Goal: Information Seeking & Learning: Find specific fact

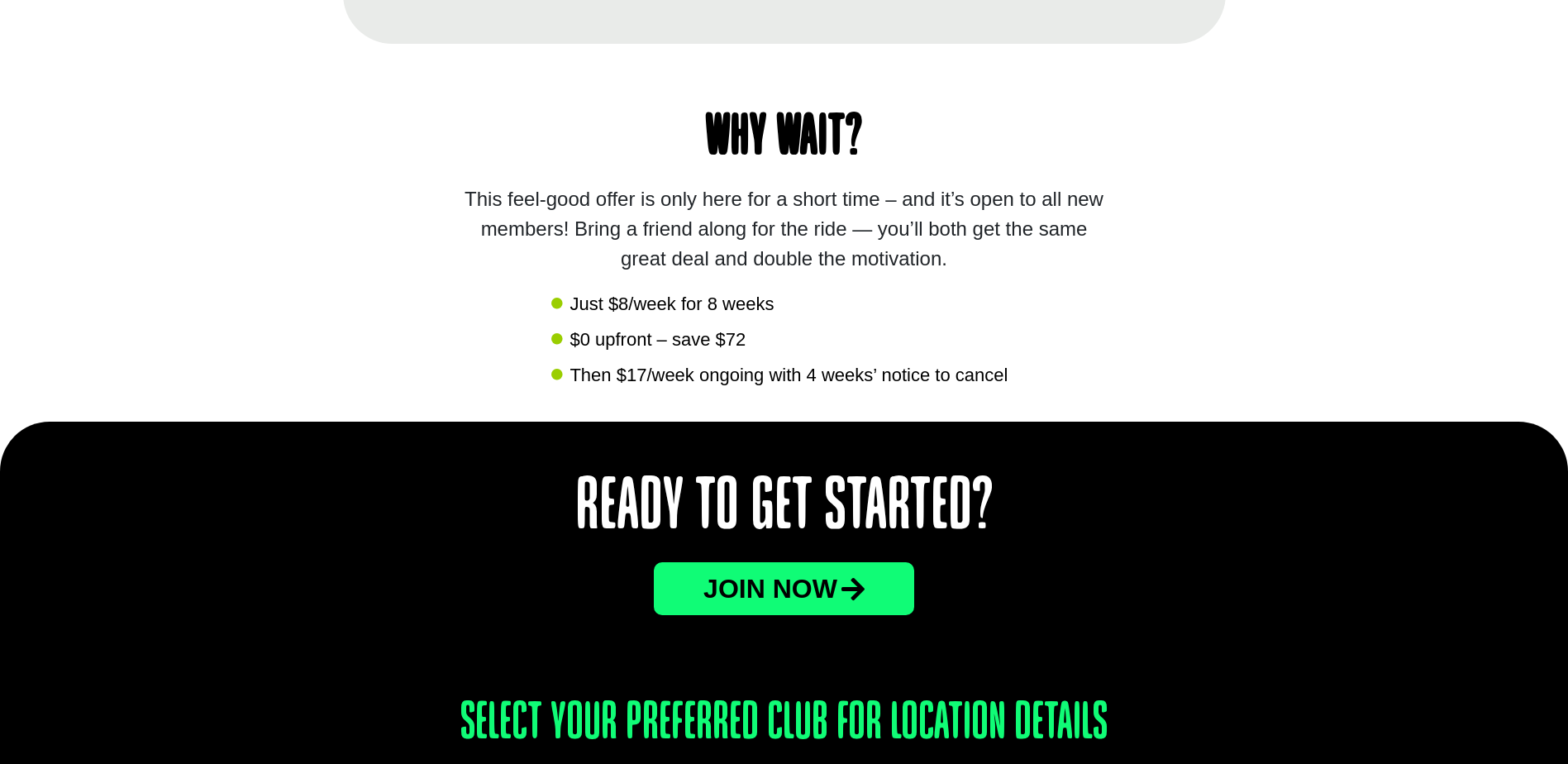
scroll to position [2150, 0]
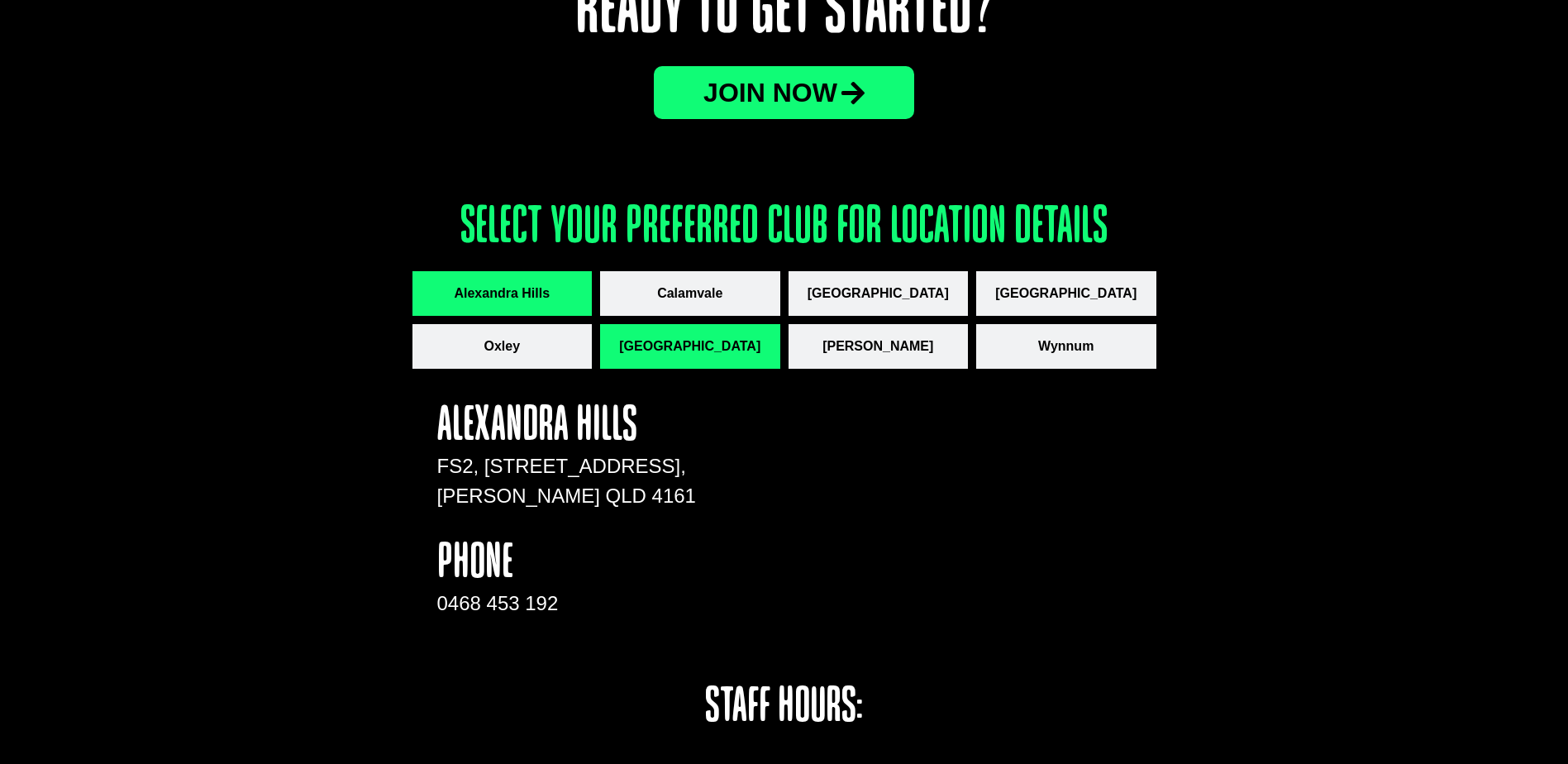
click at [663, 340] on span "[GEOGRAPHIC_DATA]" at bounding box center [690, 347] width 142 height 19
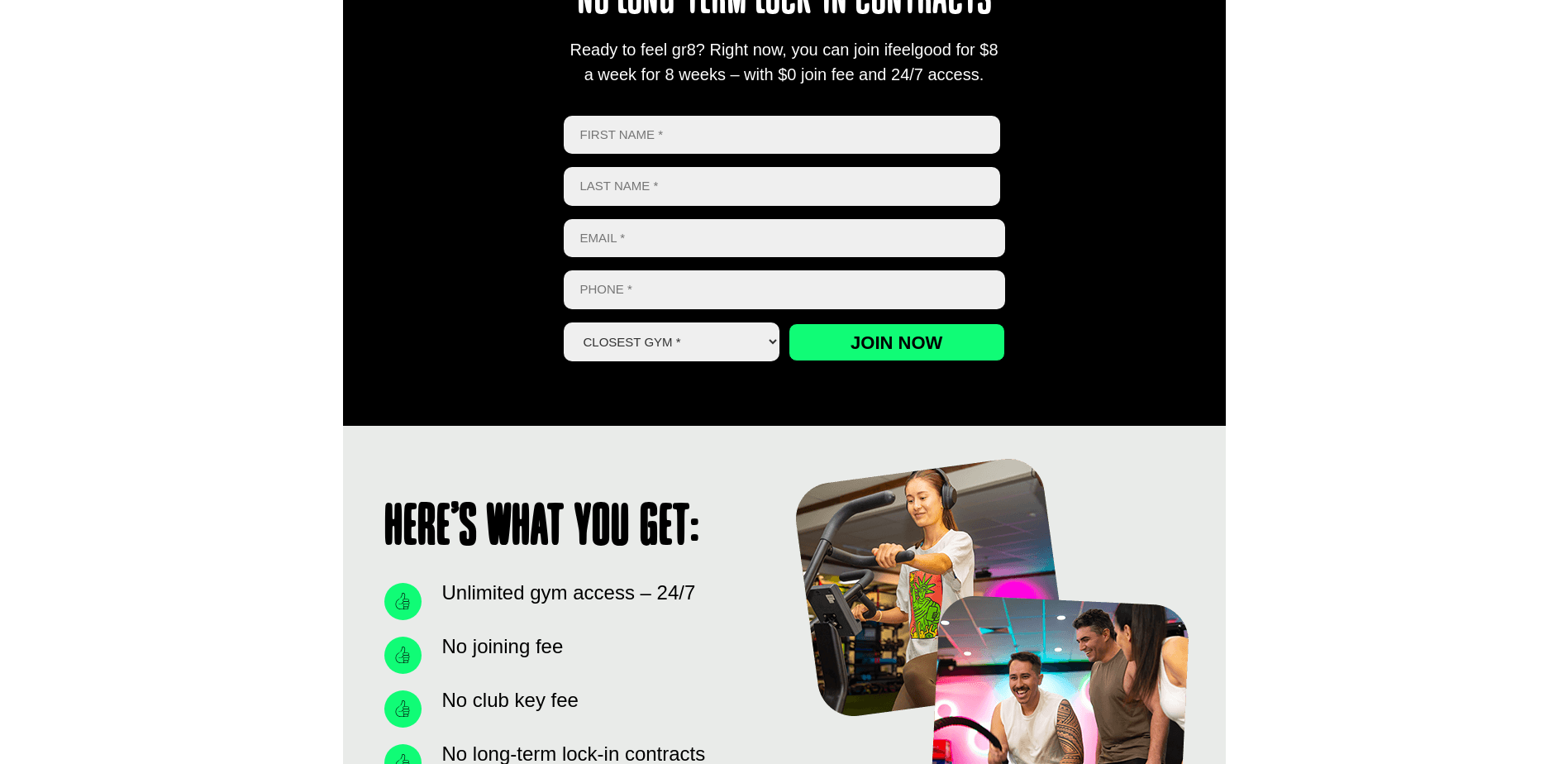
scroll to position [0, 0]
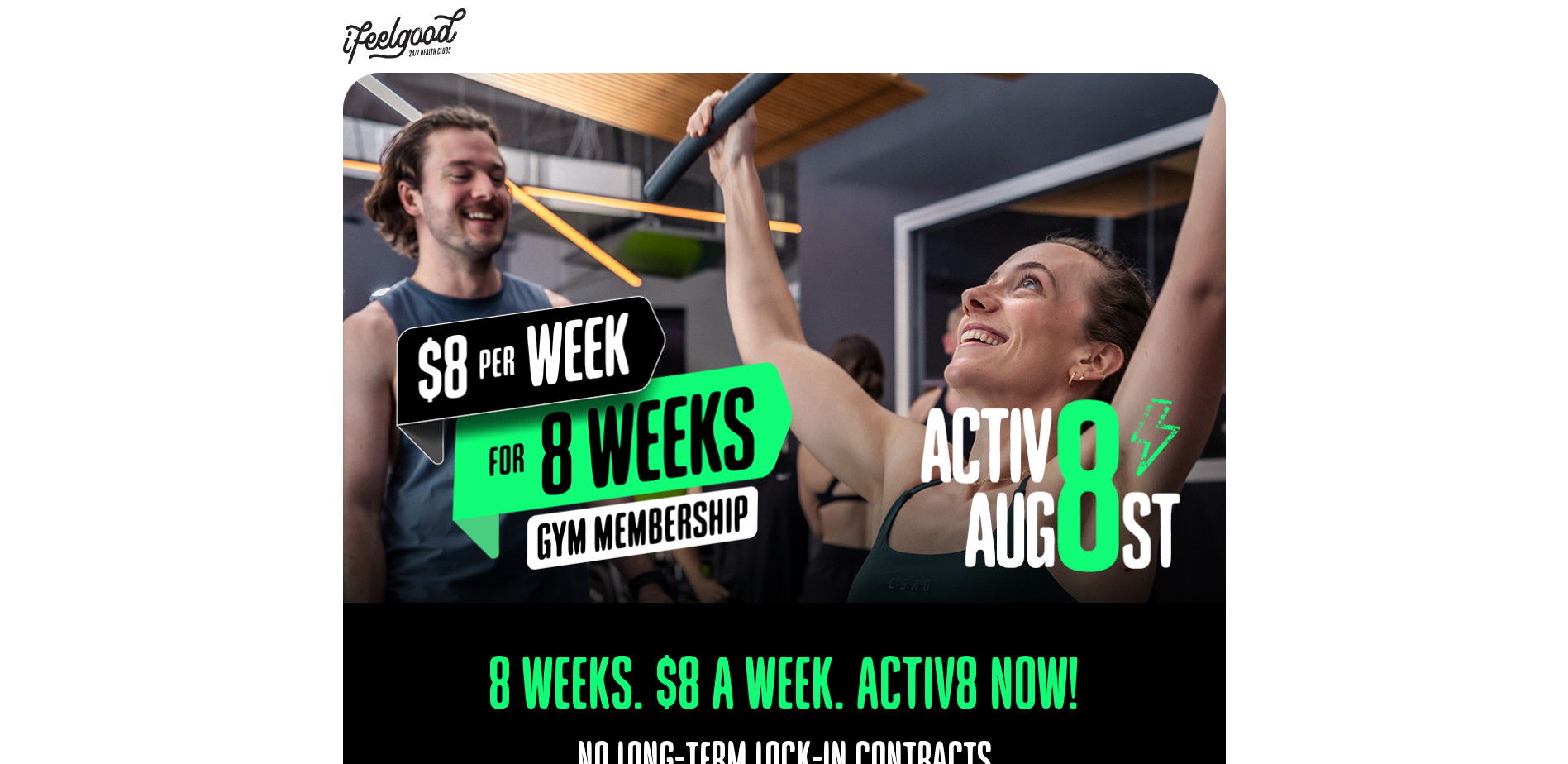
click at [434, 36] on img at bounding box center [405, 35] width 124 height 56
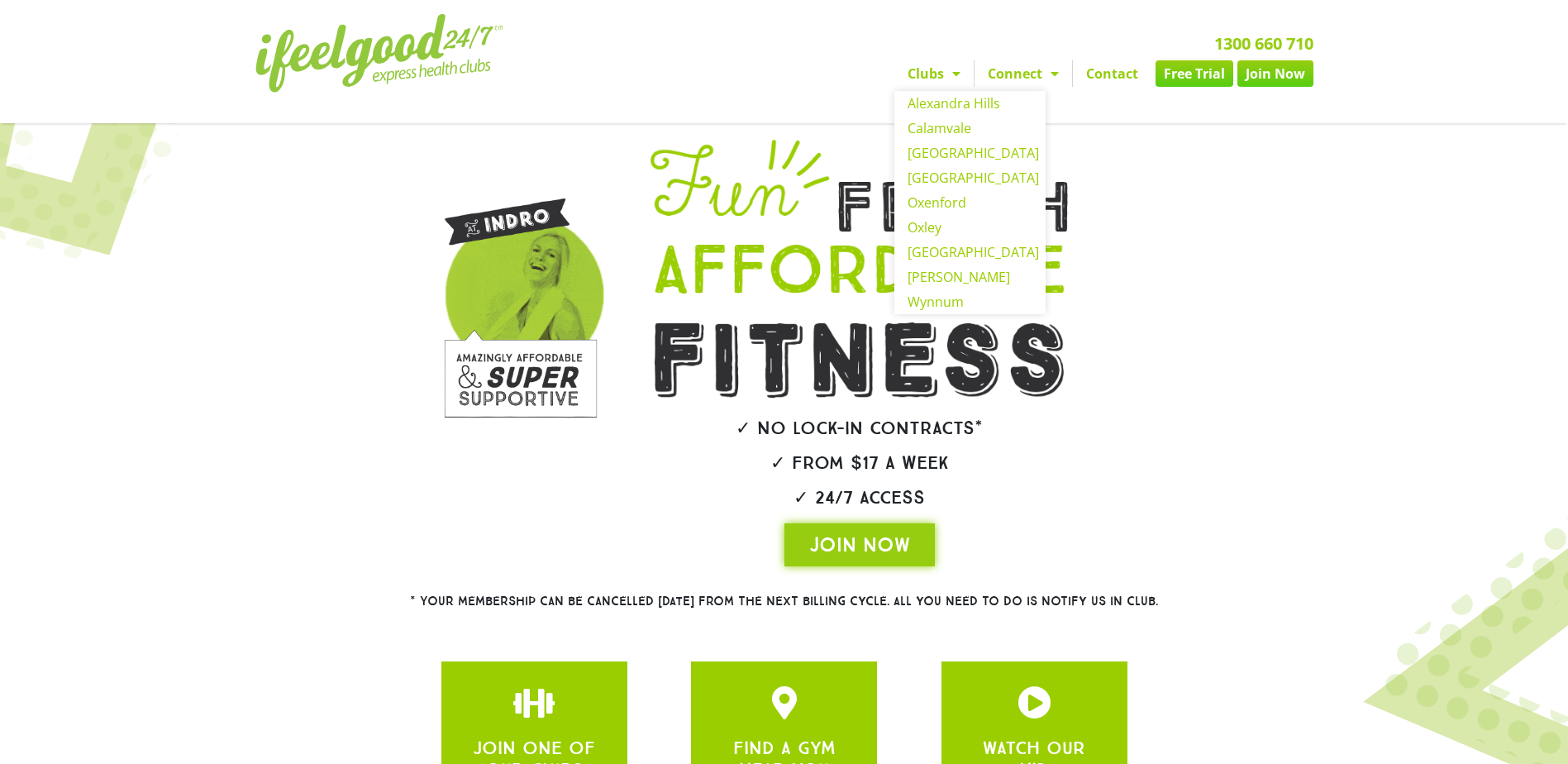
scroll to position [185, 0]
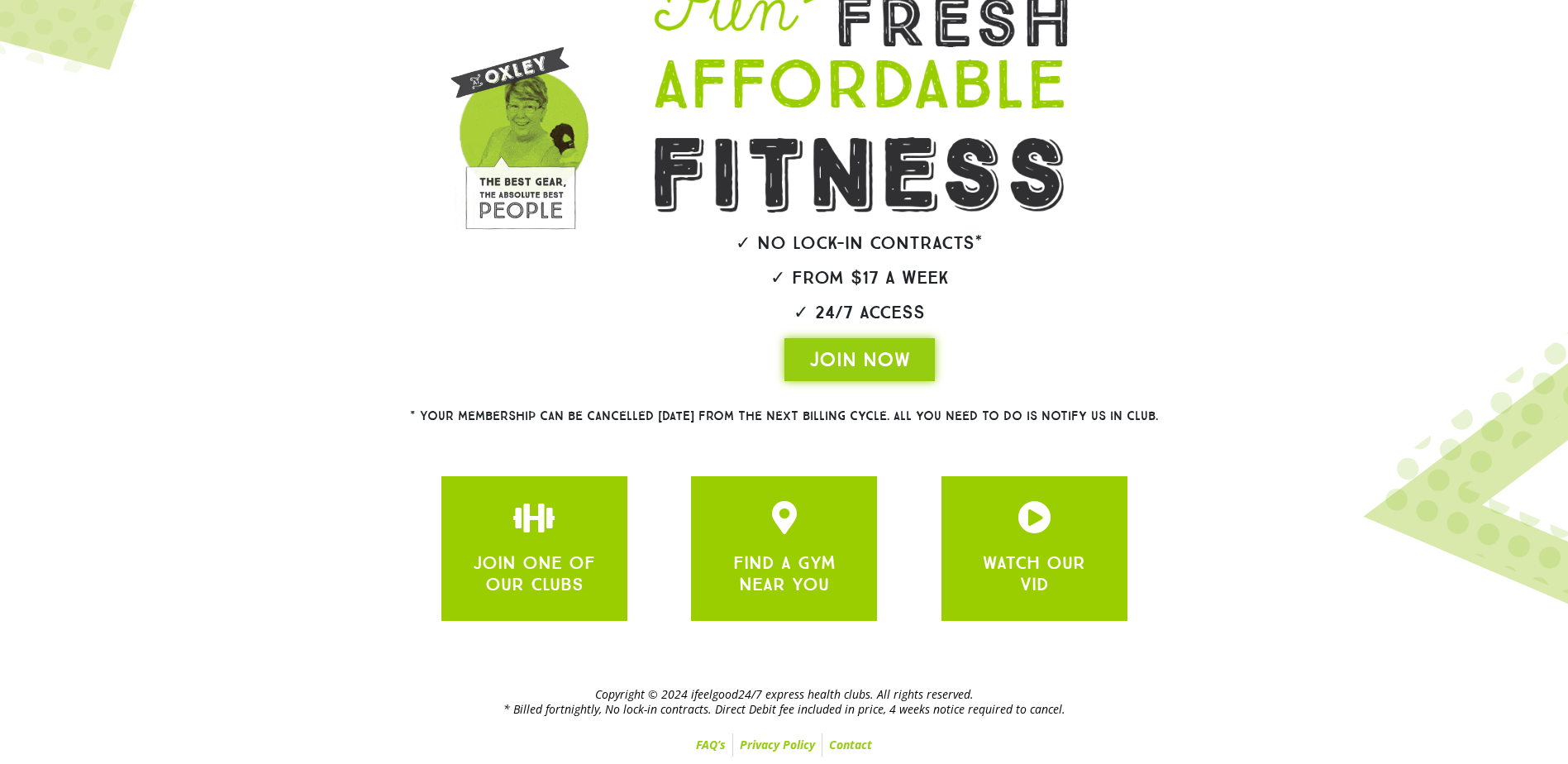
click at [713, 744] on link "FAQ’s" at bounding box center [710, 745] width 43 height 23
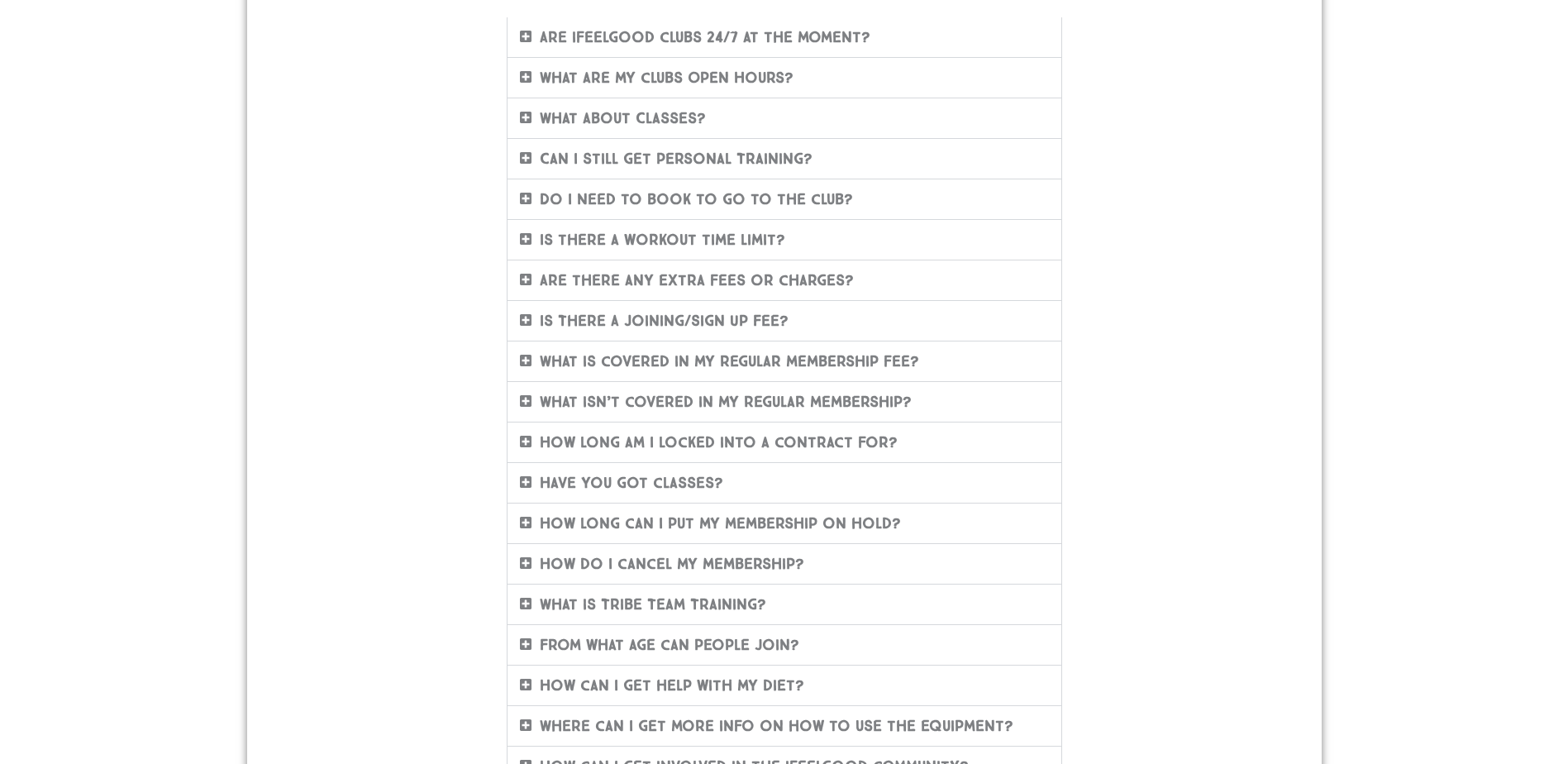
click at [678, 645] on link "From what age can people join?" at bounding box center [669, 645] width 260 height 19
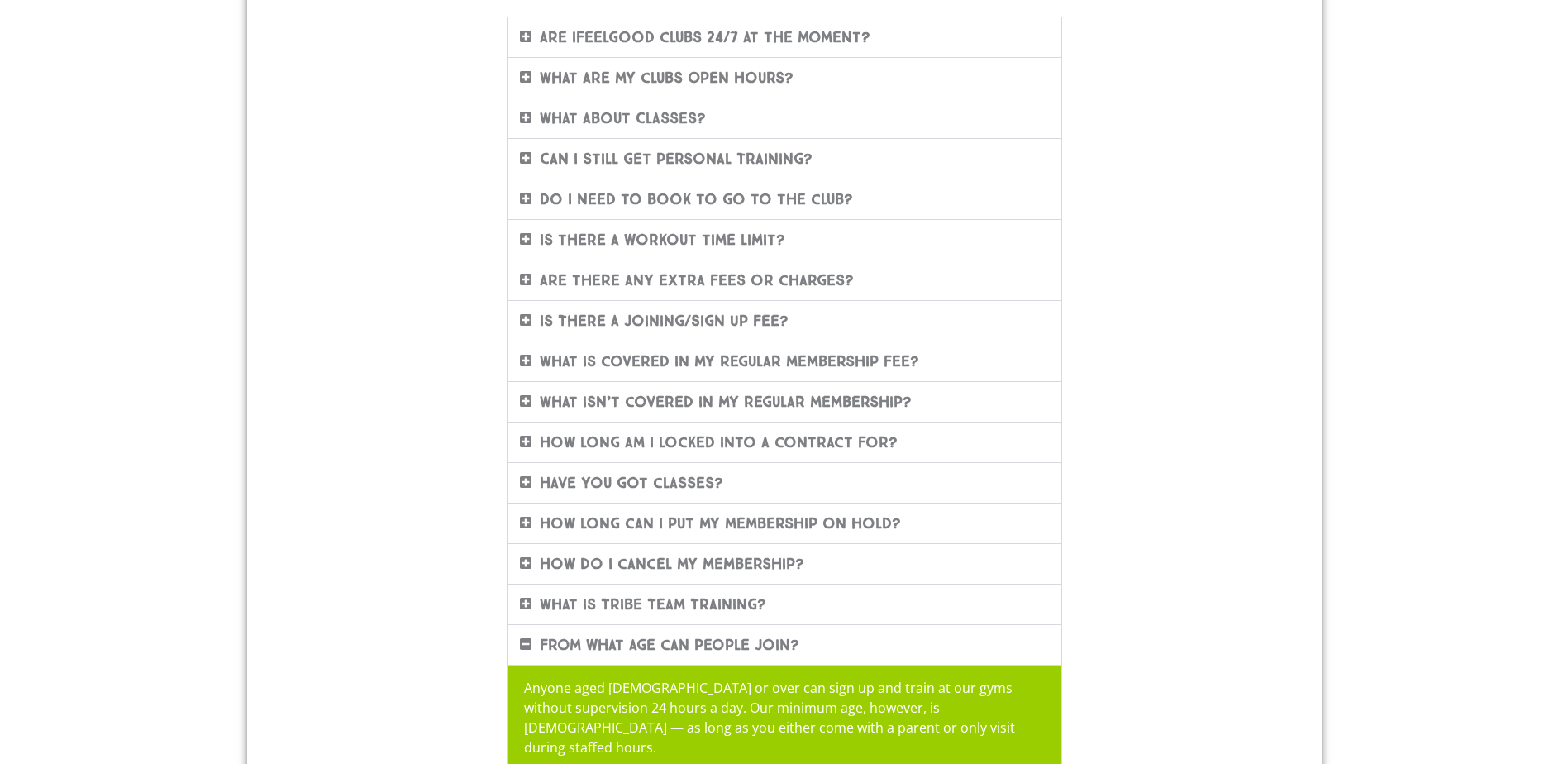
scroll to position [414, 0]
